Goal: Task Accomplishment & Management: Use online tool/utility

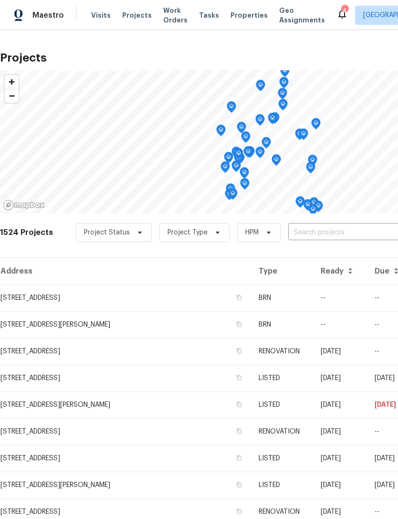
click at [234, 17] on span "Properties" at bounding box center [248, 15] width 37 height 10
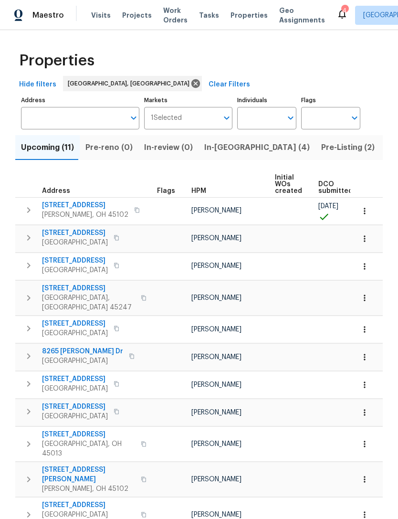
click at [229, 149] on span "In-reno (4)" at bounding box center [256, 147] width 105 height 13
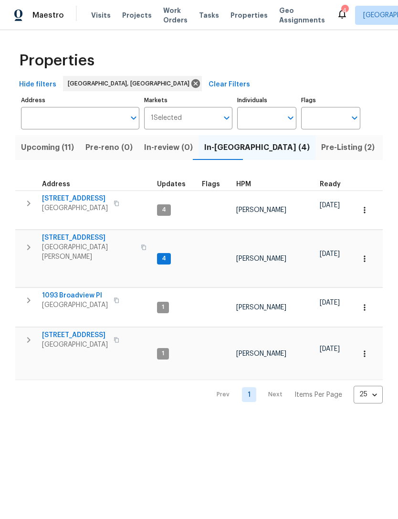
click at [106, 201] on span "3364 Amberway Ct # 45" at bounding box center [75, 199] width 66 height 10
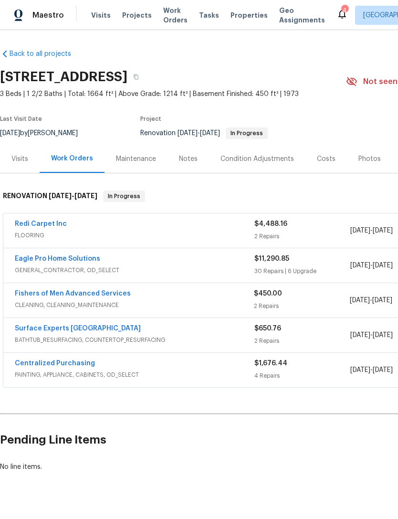
click at [189, 156] on div "Notes" at bounding box center [188, 159] width 19 height 10
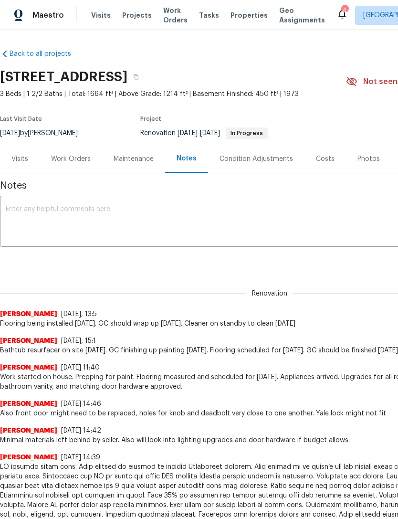
click at [127, 227] on textarea at bounding box center [270, 222] width 528 height 33
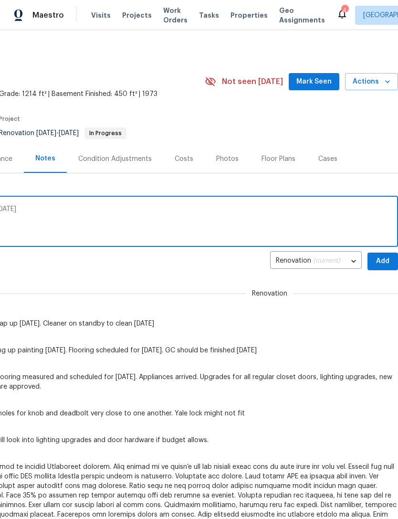
scroll to position [0, 141]
type textarea "GC wrapping up. Cleaner will be at house [DATE]"
click at [379, 246] on div "GC wrapping up. Cleaner will be at house [DATE] x ​" at bounding box center [128, 222] width 539 height 49
click at [382, 258] on span "Add" at bounding box center [382, 261] width 15 height 12
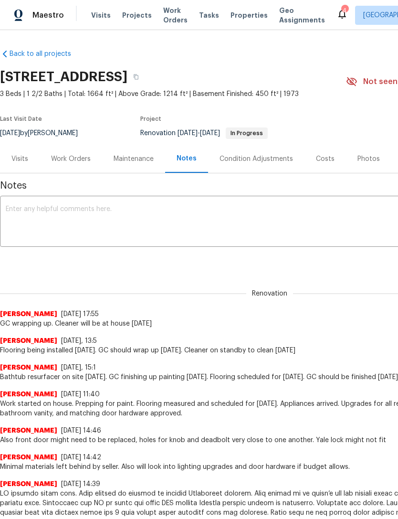
scroll to position [0, 0]
click at [132, 19] on span "Projects" at bounding box center [137, 15] width 30 height 10
